Goal: Task Accomplishment & Management: Complete application form

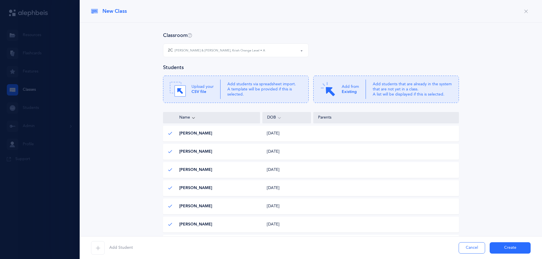
select select "965"
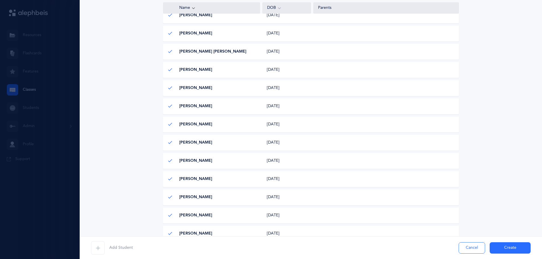
click at [498, 250] on button "Create" at bounding box center [510, 248] width 41 height 11
click at [500, 243] on div "Add Student Cancel Create" at bounding box center [311, 248] width 463 height 23
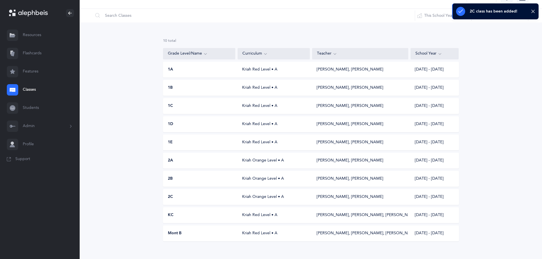
scroll to position [21, 0]
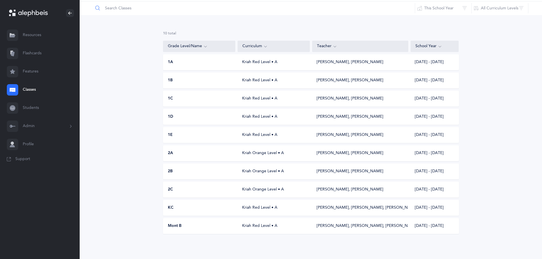
click at [349, 8] on input "text" at bounding box center [254, 8] width 322 height 14
click at [212, 20] on div "10 results total Grade Level/Name Curriculum Teacher School Year 1A Kriah Red L…" at bounding box center [311, 137] width 463 height 244
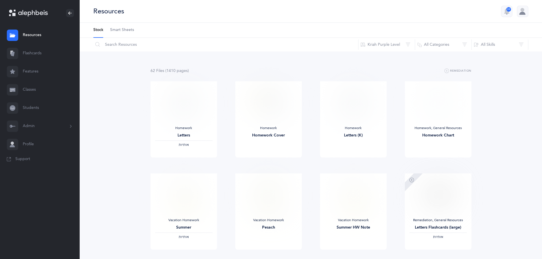
click at [40, 92] on link "Classes" at bounding box center [40, 90] width 80 height 18
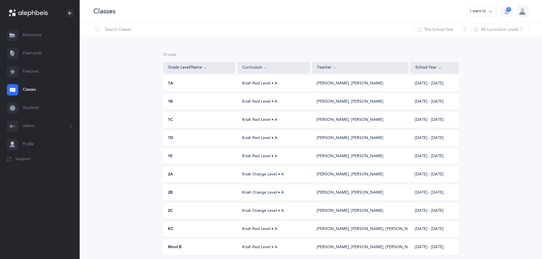
click at [477, 14] on button "I want to" at bounding box center [482, 11] width 30 height 11
click at [474, 39] on button "Add new" at bounding box center [476, 39] width 32 height 10
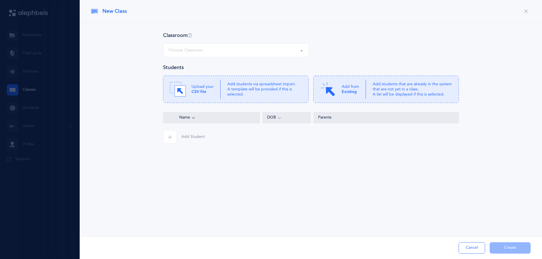
click at [195, 52] on div "*Choose Classroom" at bounding box center [185, 51] width 35 height 6
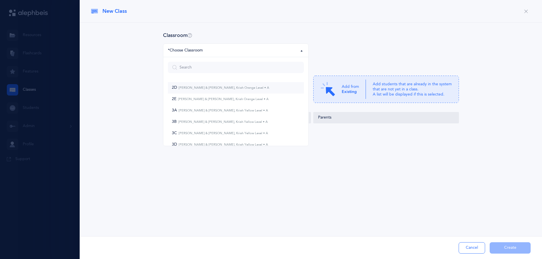
click at [184, 87] on small "[PERSON_NAME] & [PERSON_NAME], Kriah Orange Level • A" at bounding box center [223, 88] width 92 height 4
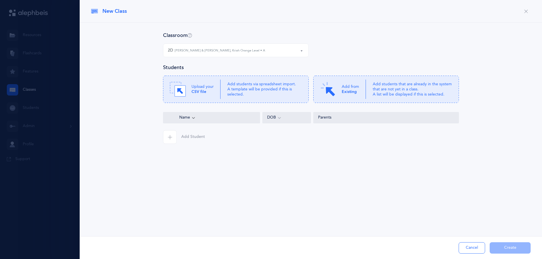
click at [177, 51] on small "[PERSON_NAME] & [PERSON_NAME], Kriah Orange Level • A" at bounding box center [220, 50] width 91 height 5
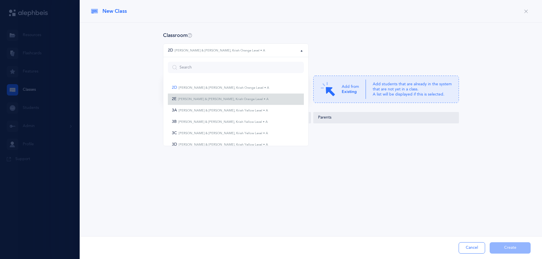
click at [193, 100] on small "[PERSON_NAME] & [PERSON_NAME], Kriah Orange Level • A" at bounding box center [222, 99] width 92 height 4
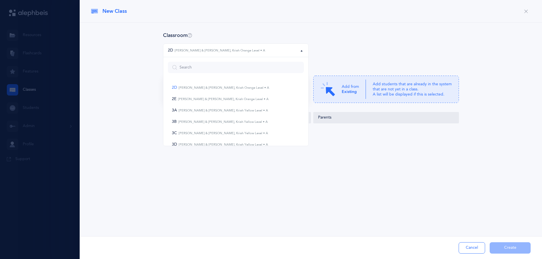
select select "967"
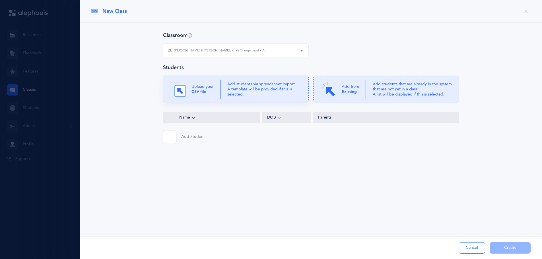
click at [205, 92] on b "CSV file" at bounding box center [199, 92] width 15 height 5
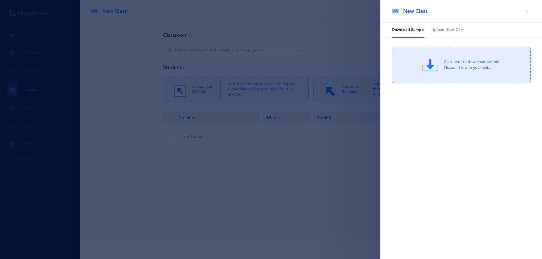
click at [457, 30] on span "Upload filled CSV" at bounding box center [447, 30] width 32 height 6
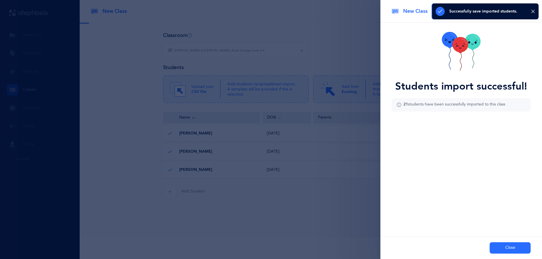
click at [499, 247] on button "Close" at bounding box center [510, 248] width 41 height 11
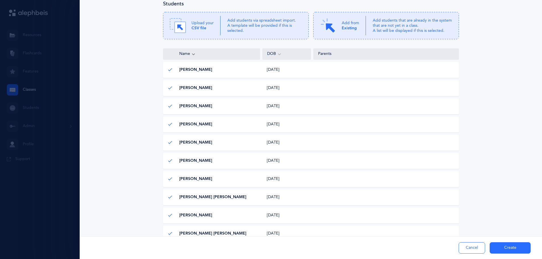
scroll to position [155, 0]
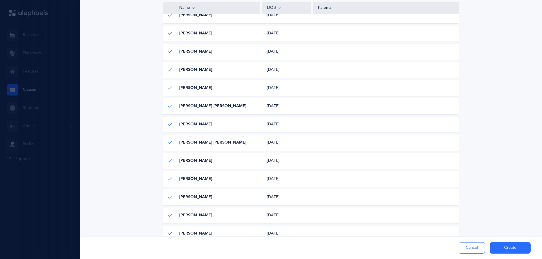
click at [516, 249] on button "Create" at bounding box center [510, 248] width 41 height 11
click at [507, 247] on div "Add Student Cancel Create" at bounding box center [311, 248] width 463 height 23
